Goal: Information Seeking & Learning: Check status

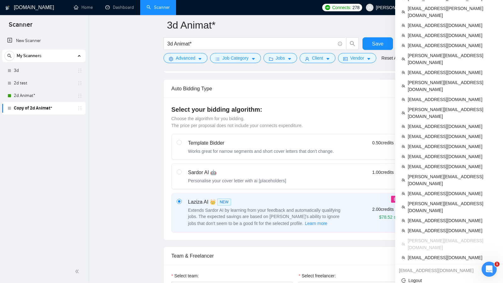
scroll to position [148, 0]
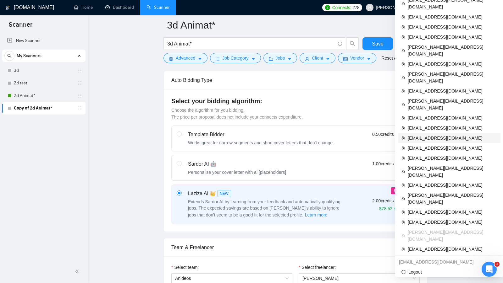
click at [436, 145] on span "[EMAIL_ADDRESS][DOMAIN_NAME]" at bounding box center [452, 148] width 89 height 7
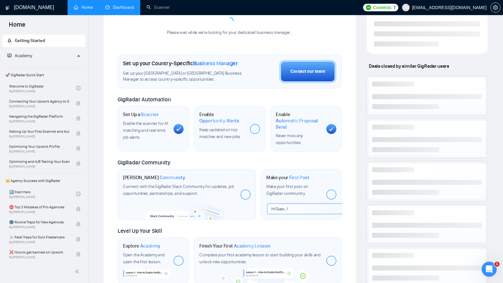
click at [124, 10] on link "Dashboard" at bounding box center [119, 7] width 29 height 5
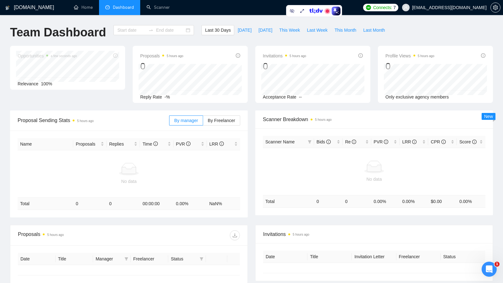
type input "[DATE]"
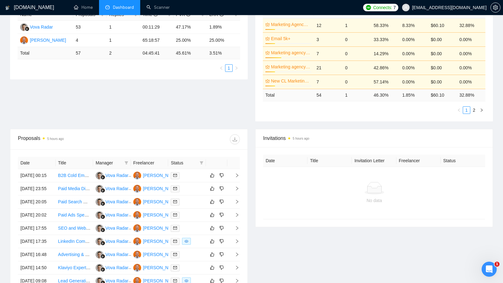
scroll to position [137, 0]
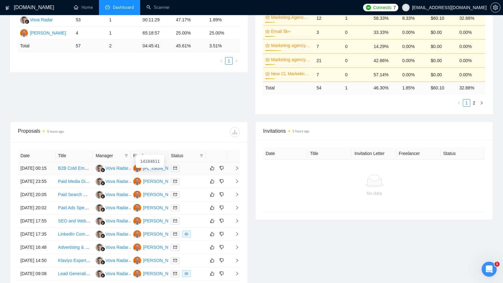
click at [156, 170] on div "[PERSON_NAME]" at bounding box center [161, 168] width 36 height 7
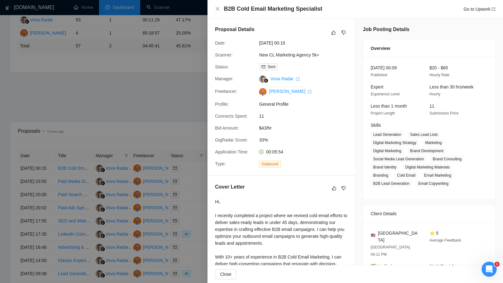
click at [174, 114] on div at bounding box center [251, 141] width 503 height 283
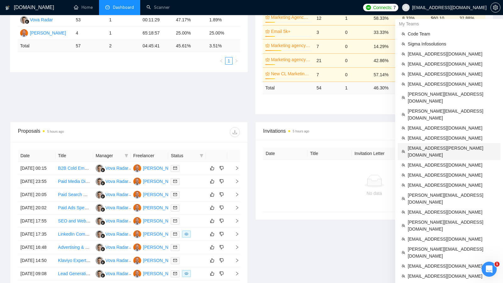
click at [448, 145] on span "[EMAIL_ADDRESS][PERSON_NAME][DOMAIN_NAME]" at bounding box center [452, 152] width 89 height 14
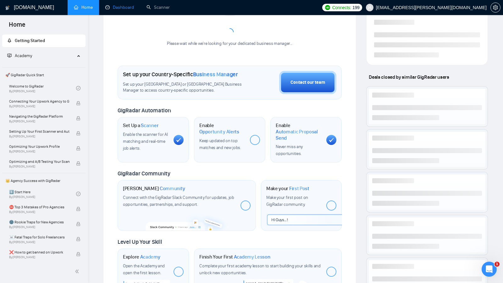
click at [126, 10] on link "Dashboard" at bounding box center [119, 7] width 29 height 5
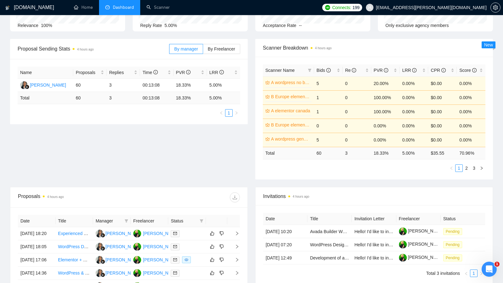
scroll to position [65, 0]
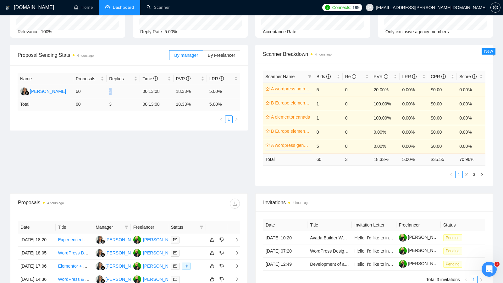
drag, startPoint x: 107, startPoint y: 91, endPoint x: 114, endPoint y: 91, distance: 6.6
click at [114, 91] on td "3" at bounding box center [123, 91] width 33 height 13
click at [113, 91] on td "3" at bounding box center [123, 91] width 33 height 13
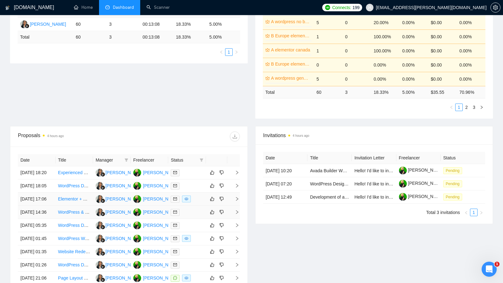
scroll to position [0, 0]
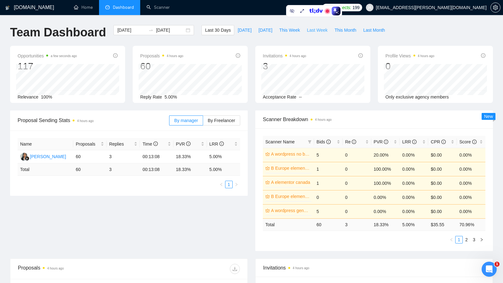
click at [325, 30] on span "Last Week" at bounding box center [317, 30] width 21 height 7
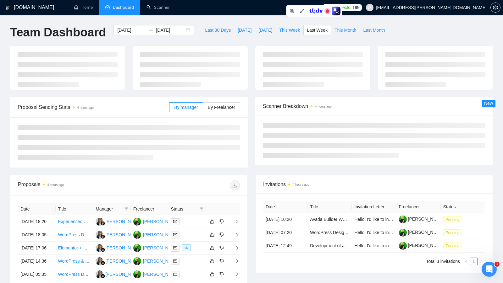
type input "[DATE]"
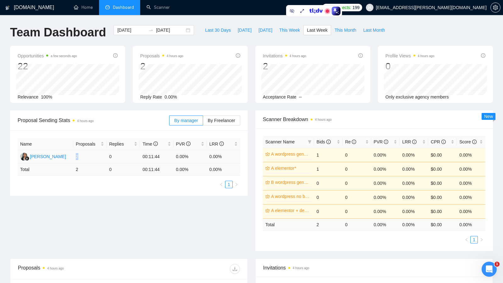
drag, startPoint x: 75, startPoint y: 157, endPoint x: 84, endPoint y: 157, distance: 9.4
click at [84, 157] on td "2" at bounding box center [89, 157] width 33 height 13
click at [373, 29] on span "Last Month" at bounding box center [374, 30] width 22 height 7
type input "[DATE]"
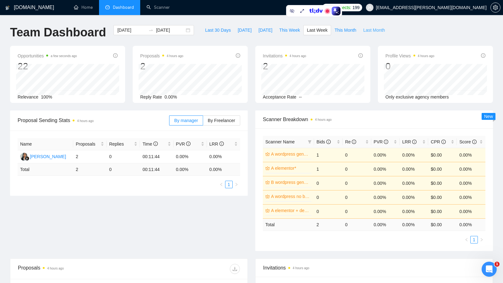
type input "[DATE]"
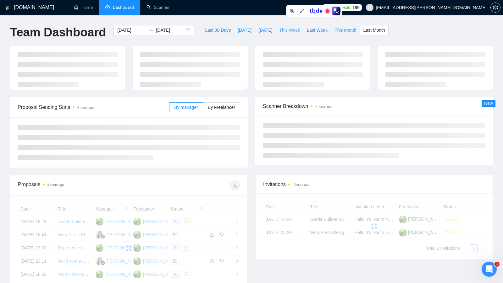
click at [288, 29] on span "This Week" at bounding box center [289, 30] width 21 height 7
type input "[DATE]"
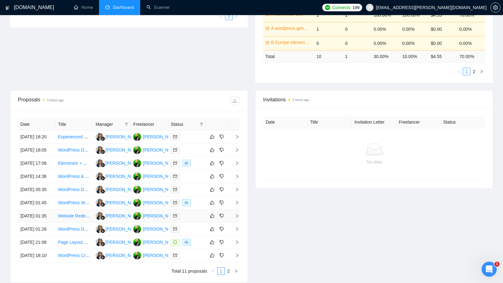
scroll to position [280, 0]
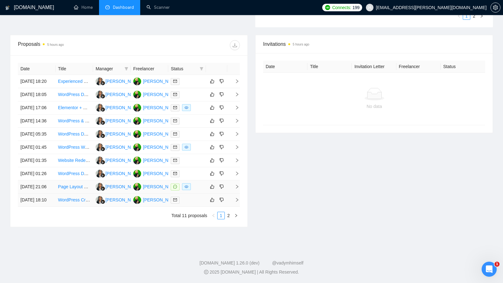
click at [195, 184] on div at bounding box center [187, 187] width 33 height 7
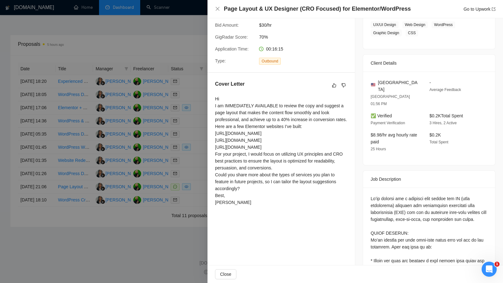
scroll to position [0, 0]
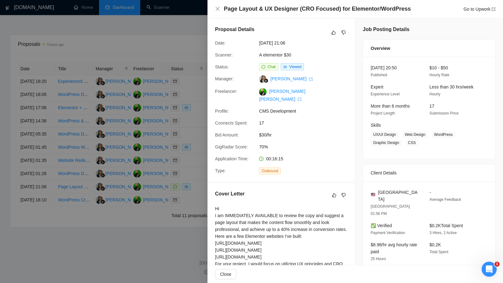
click at [168, 166] on div at bounding box center [251, 141] width 503 height 283
